Goal: Check status

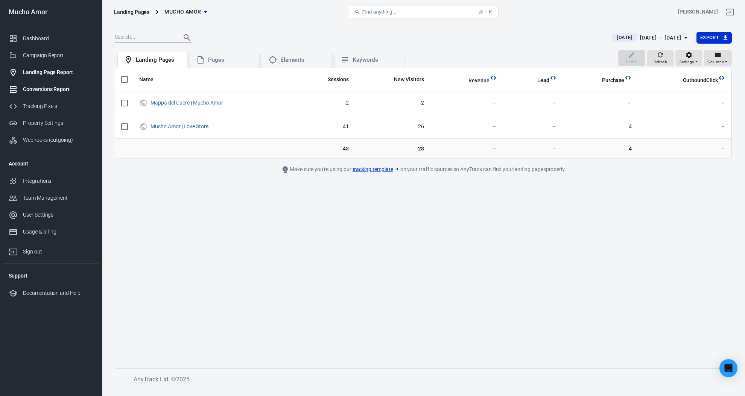
click at [55, 90] on div "Conversions Report" at bounding box center [58, 89] width 70 height 8
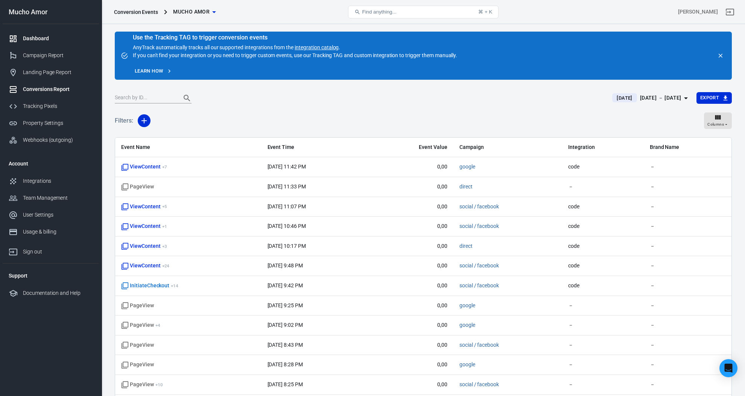
click at [41, 40] on div "Dashboard" at bounding box center [58, 39] width 70 height 8
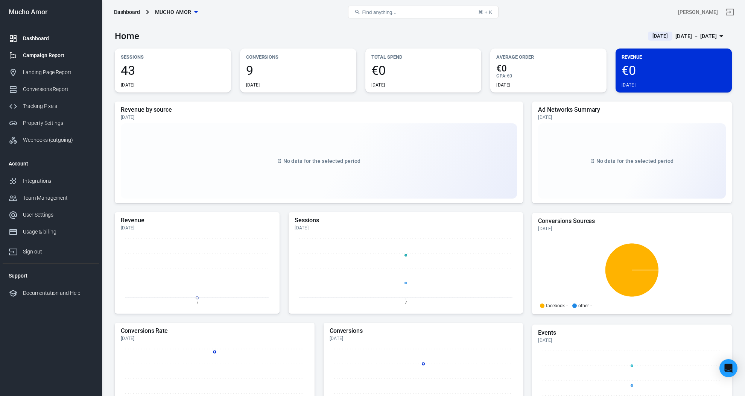
click at [35, 56] on div "Campaign Report" at bounding box center [58, 56] width 70 height 8
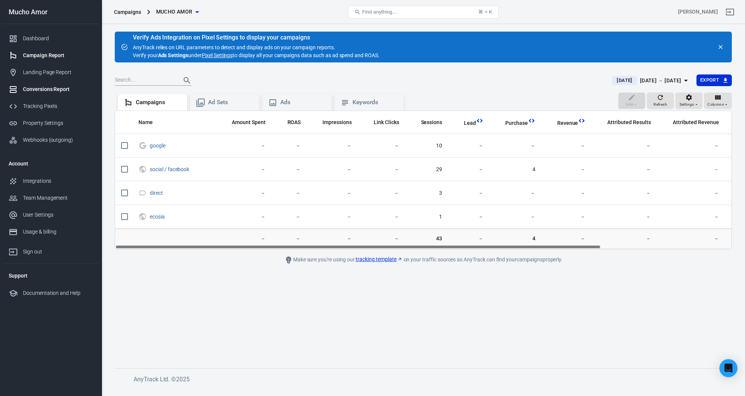
click at [57, 85] on div "Conversions Report" at bounding box center [58, 89] width 70 height 8
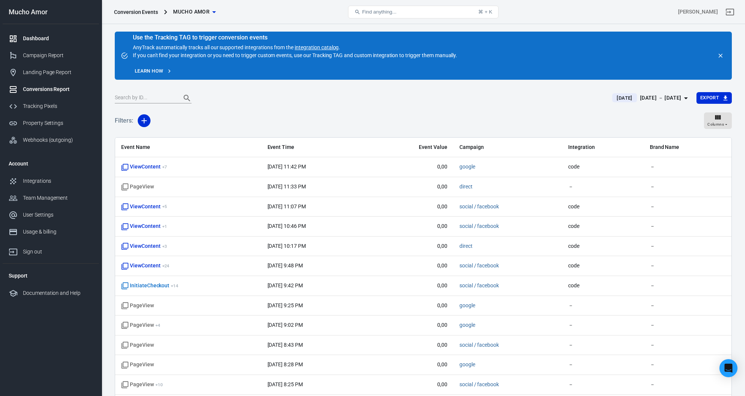
click at [57, 34] on link "Dashboard" at bounding box center [51, 38] width 96 height 17
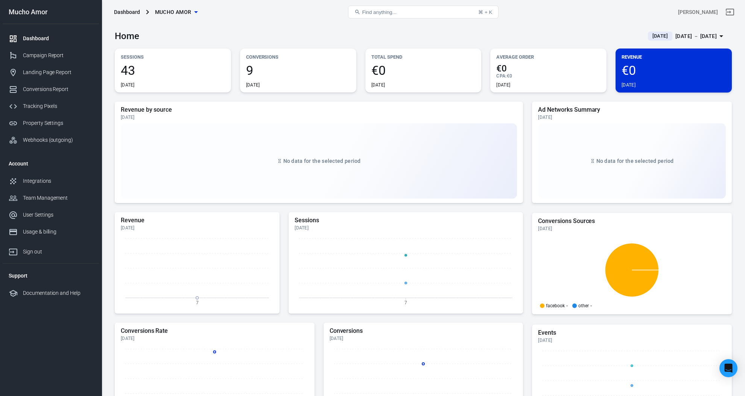
click at [684, 34] on div "[DATE] － [DATE]" at bounding box center [695, 36] width 41 height 9
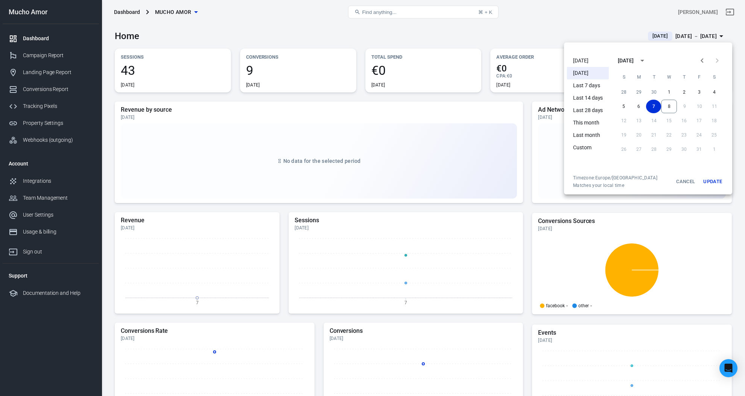
click at [590, 120] on li "This month" at bounding box center [588, 123] width 42 height 12
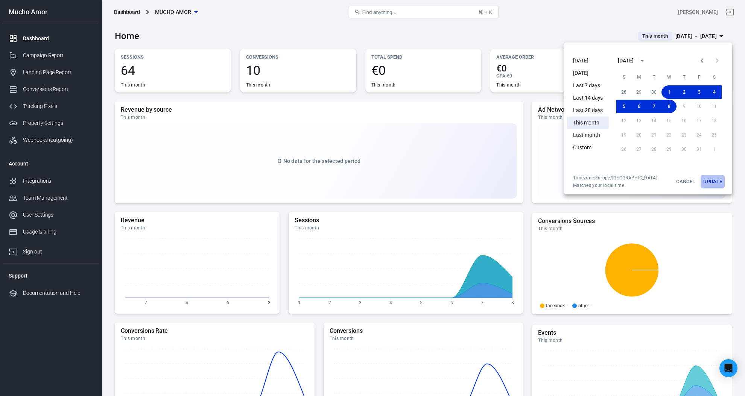
click at [715, 183] on button "Update" at bounding box center [713, 182] width 24 height 14
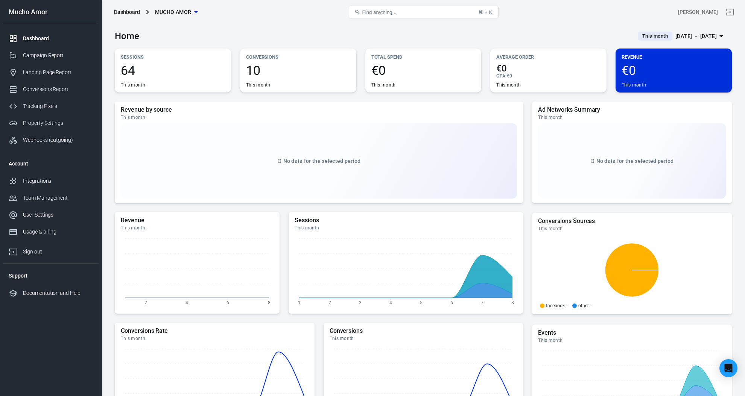
click at [527, 75] on div "CPA : €0" at bounding box center [548, 76] width 104 height 6
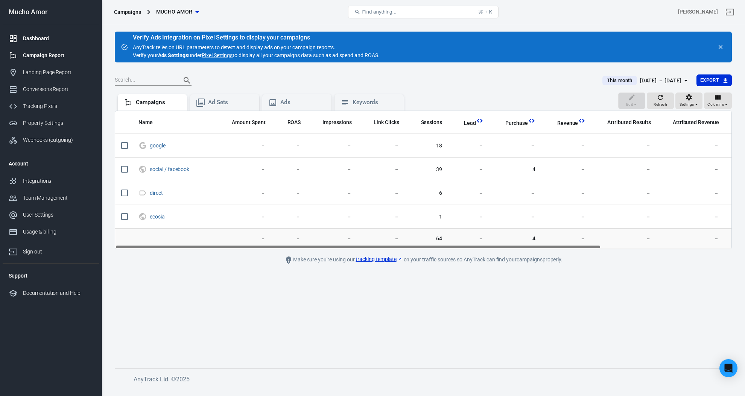
click at [55, 44] on link "Dashboard" at bounding box center [51, 38] width 96 height 17
